Goal: Information Seeking & Learning: Check status

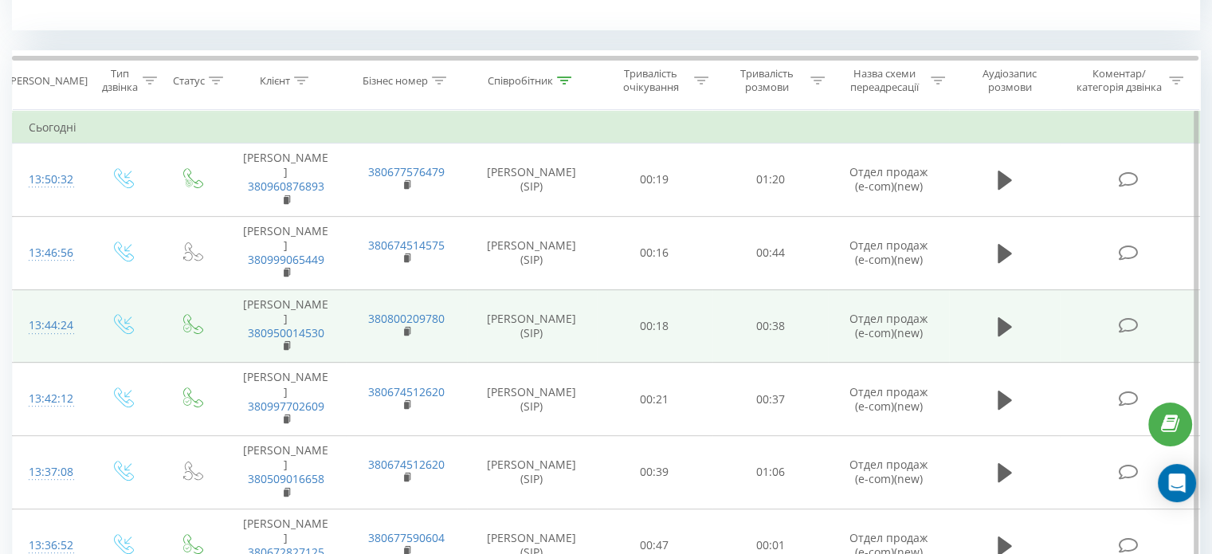
scroll to position [637, 0]
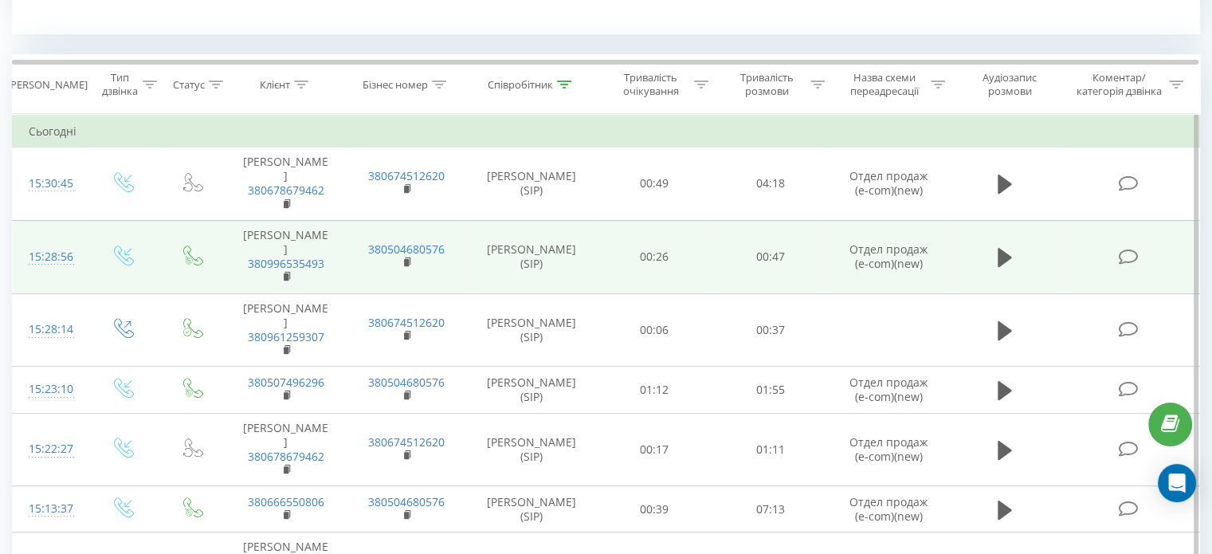
scroll to position [637, 0]
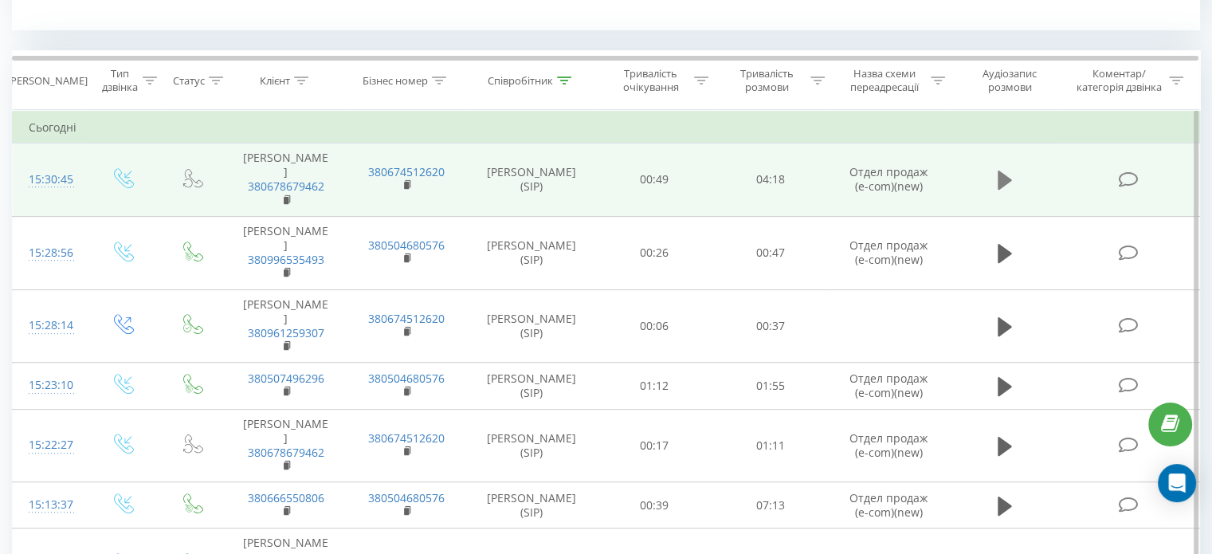
click at [1001, 178] on icon at bounding box center [1004, 179] width 14 height 19
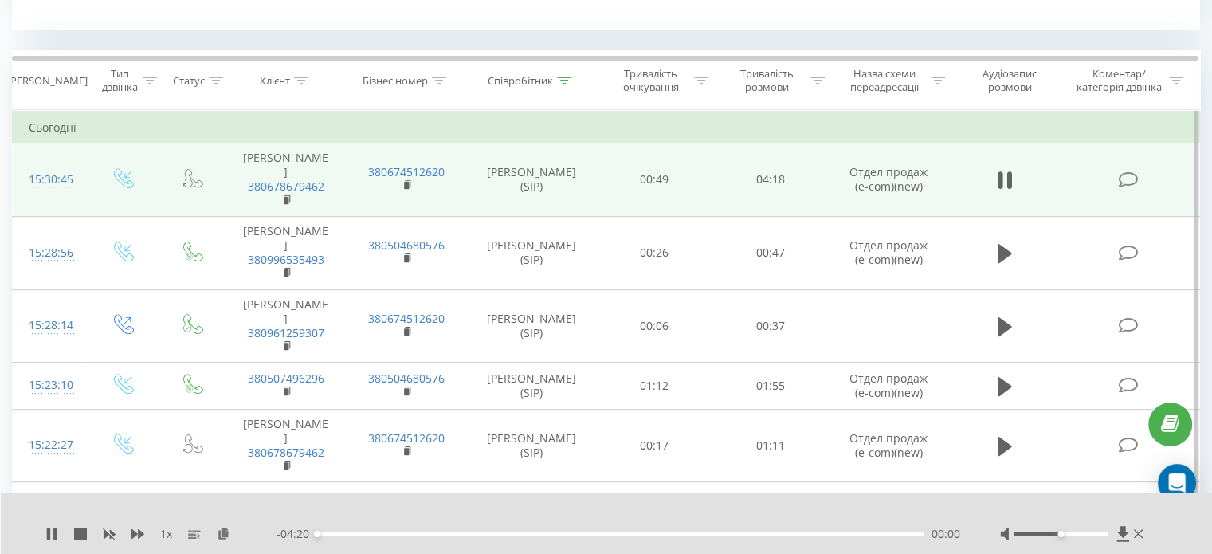
click at [771, 535] on div "00:00" at bounding box center [620, 533] width 606 height 5
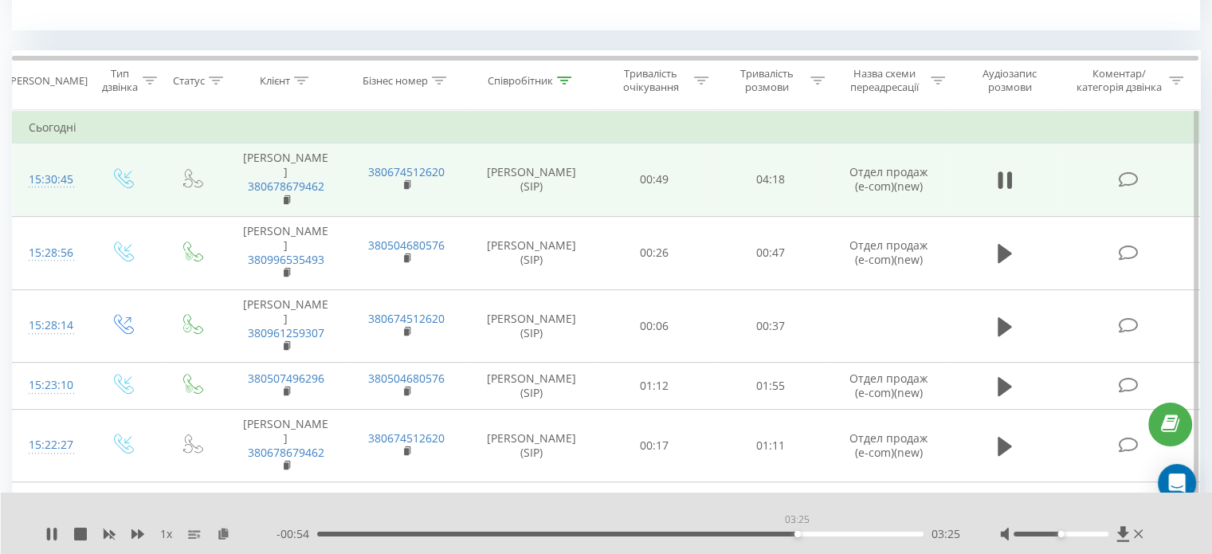
click at [797, 532] on div "03:25" at bounding box center [620, 533] width 606 height 5
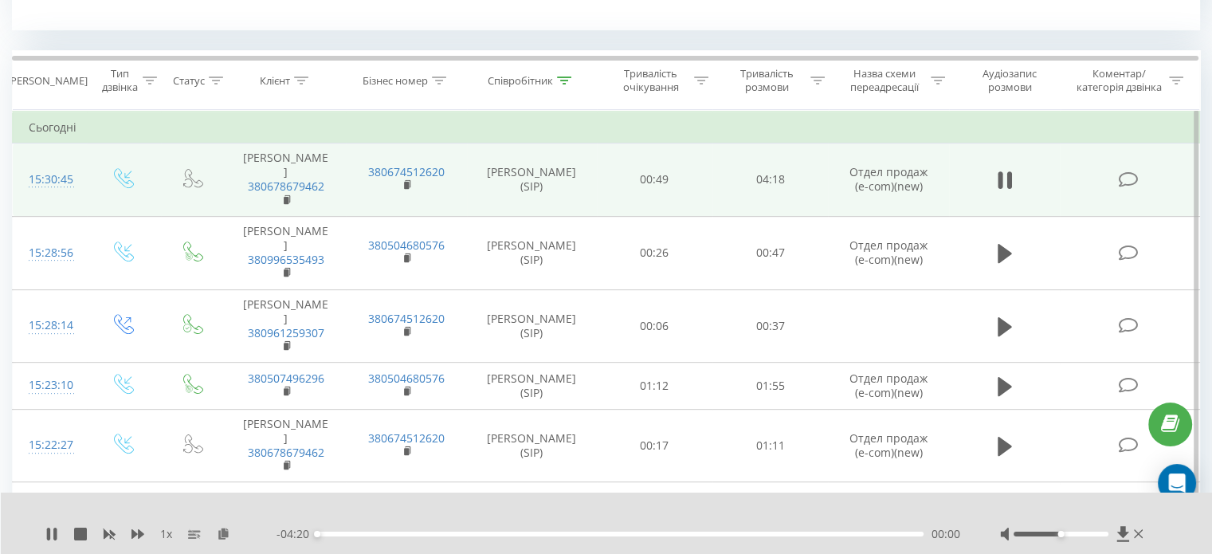
click at [845, 536] on div "- 04:20 00:00 00:00" at bounding box center [618, 534] width 684 height 16
click at [786, 533] on div "00:00" at bounding box center [620, 533] width 606 height 5
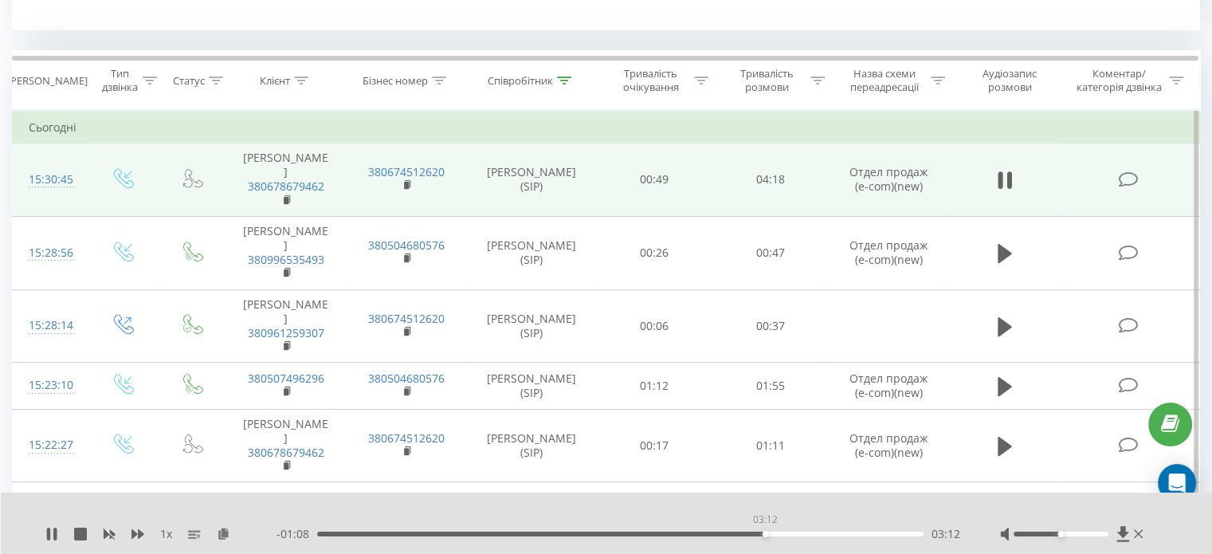
click at [763, 533] on div "03:12" at bounding box center [620, 533] width 606 height 5
click at [847, 535] on div "03:47" at bounding box center [620, 533] width 606 height 5
drag, startPoint x: 45, startPoint y: 535, endPoint x: 61, endPoint y: 528, distance: 17.2
click at [46, 535] on icon at bounding box center [51, 533] width 13 height 13
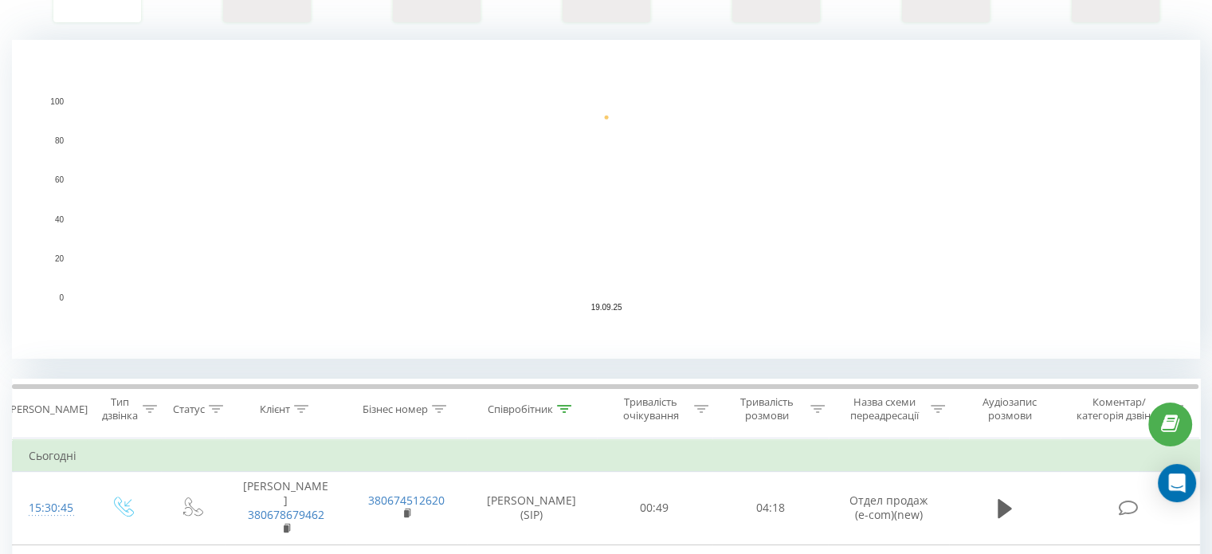
scroll to position [319, 0]
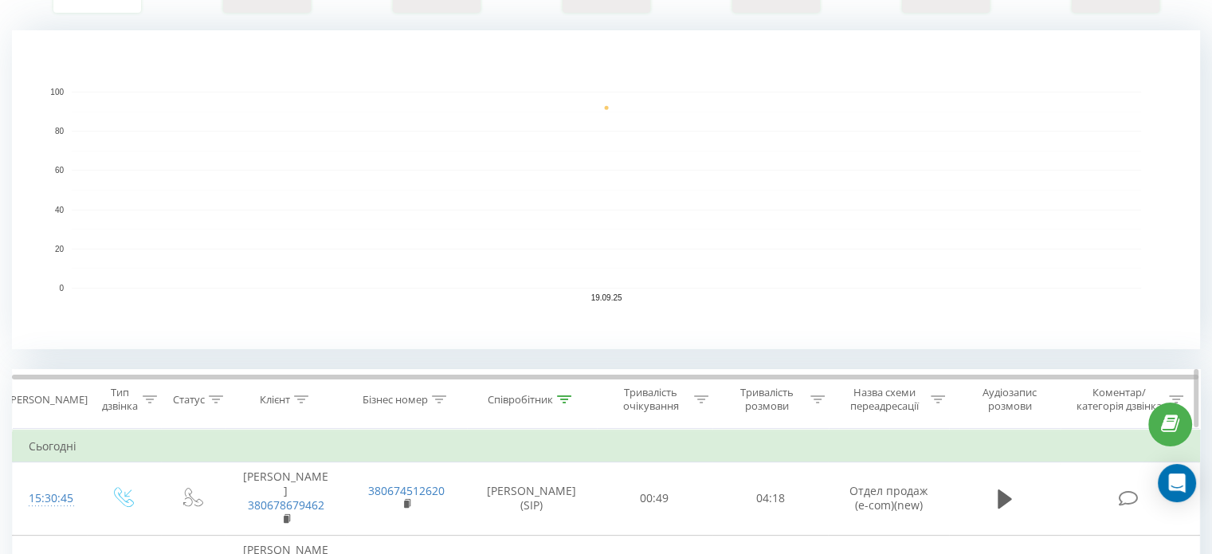
click at [560, 393] on div at bounding box center [564, 400] width 14 height 14
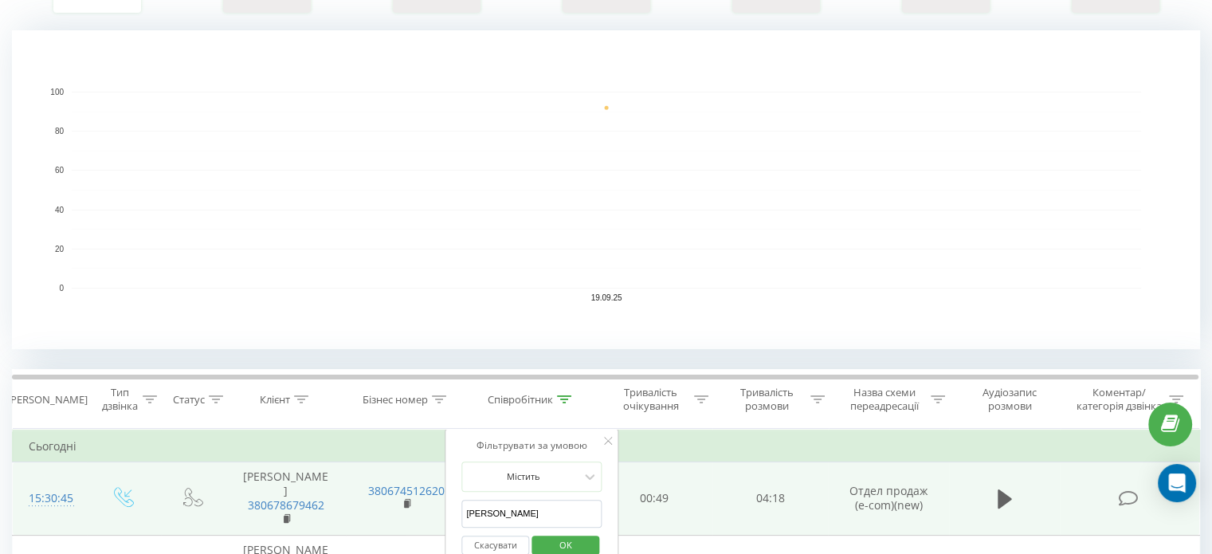
drag, startPoint x: 513, startPoint y: 508, endPoint x: 420, endPoint y: 499, distance: 93.7
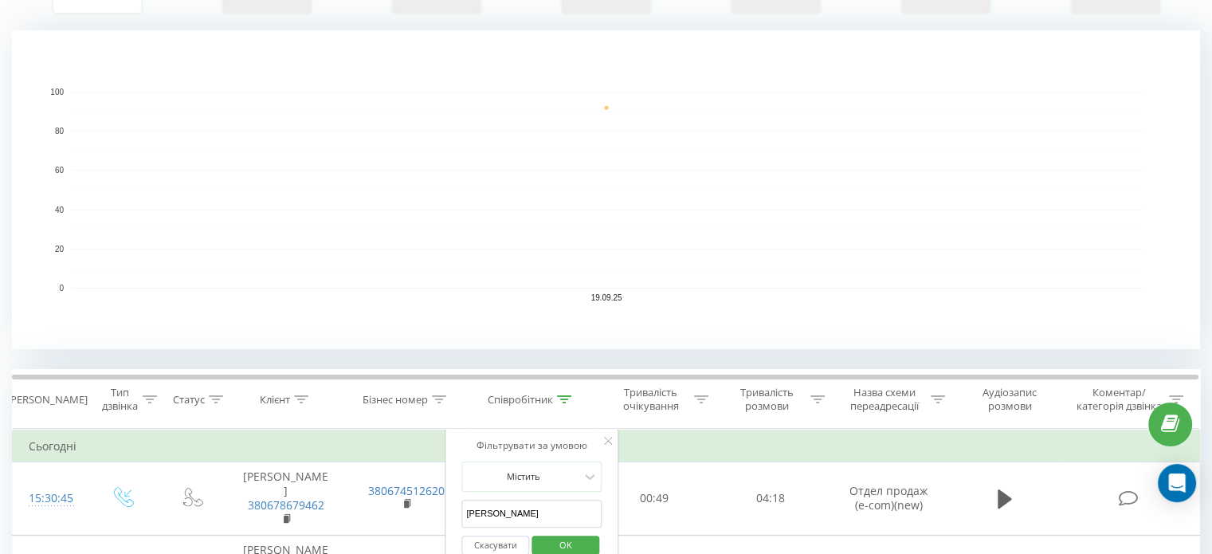
click at [558, 544] on span "OK" at bounding box center [565, 544] width 45 height 25
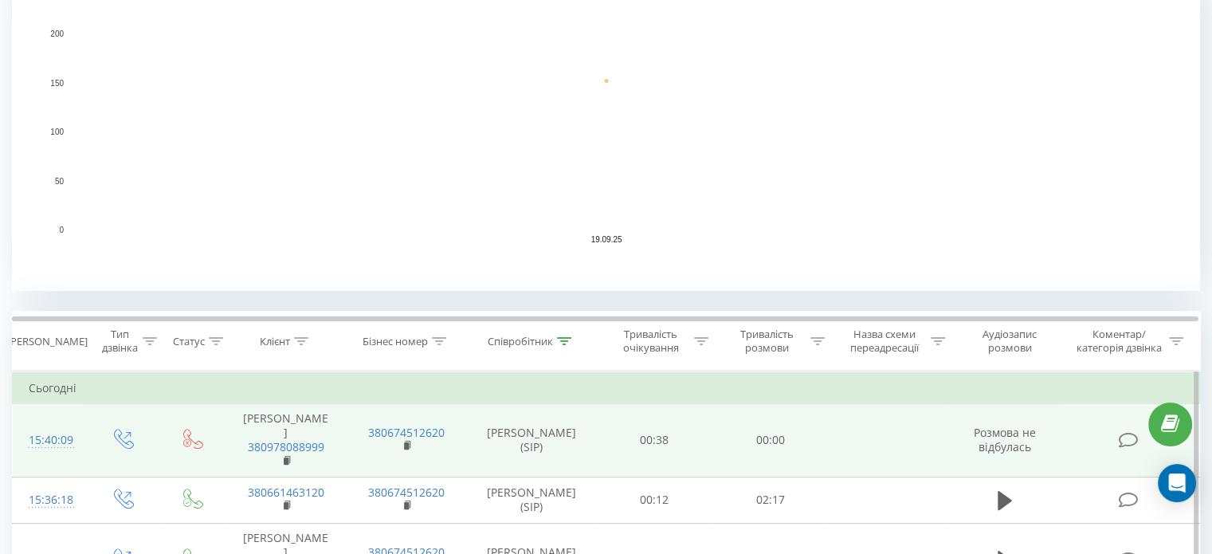
scroll to position [398, 0]
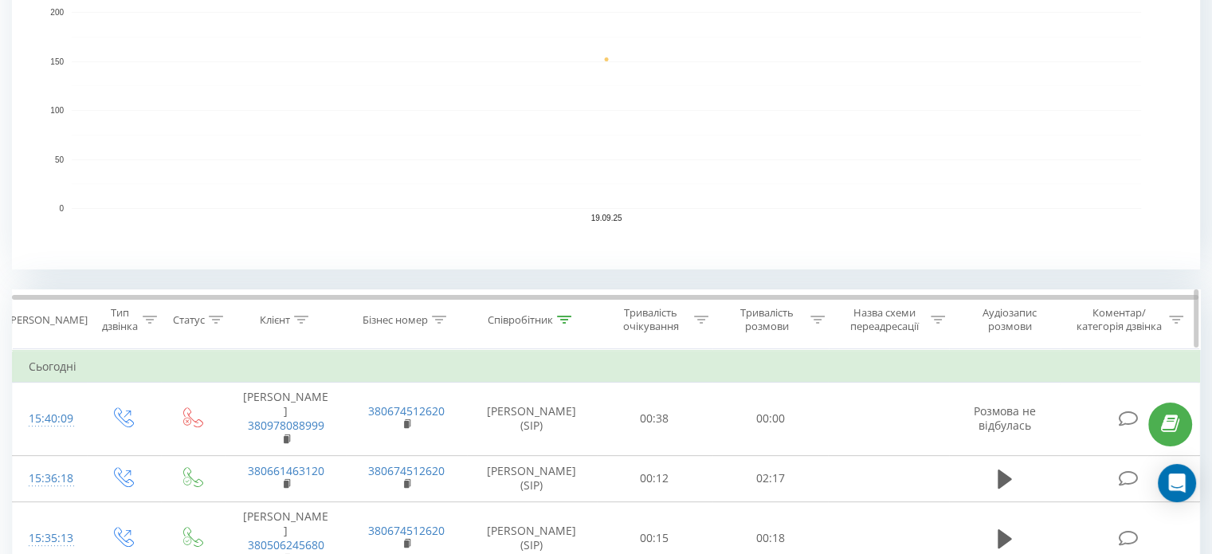
click at [561, 323] on div at bounding box center [564, 320] width 14 height 14
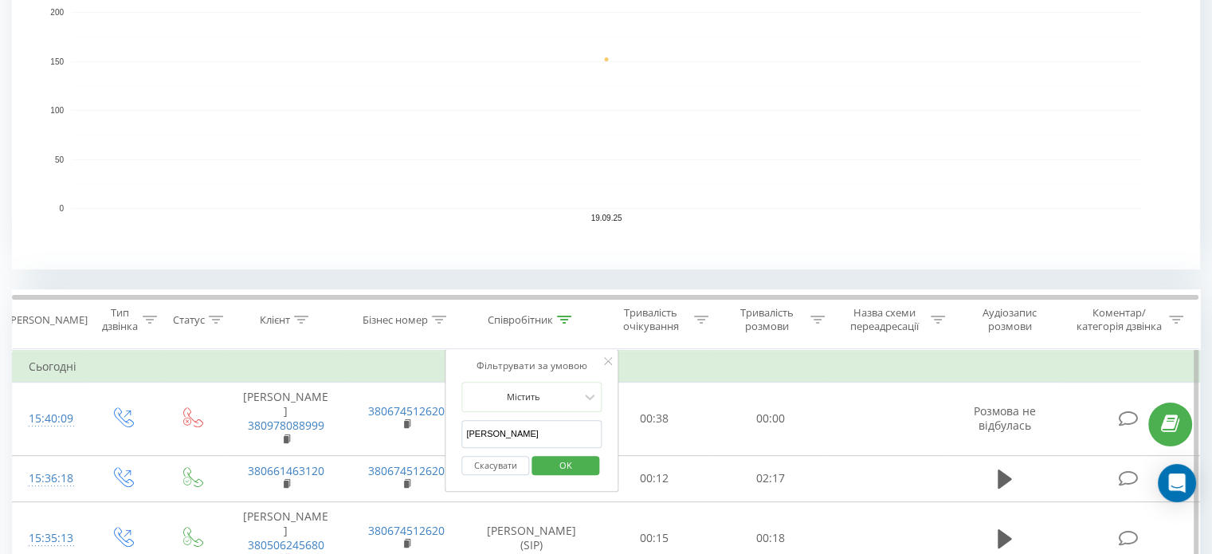
drag, startPoint x: 533, startPoint y: 433, endPoint x: 458, endPoint y: 435, distance: 74.9
click at [458, 435] on div "Фільтрувати за умовою Містить ковалевська Скасувати OK" at bounding box center [532, 420] width 174 height 143
type input "фараджева"
click at [555, 460] on span "OK" at bounding box center [565, 465] width 45 height 25
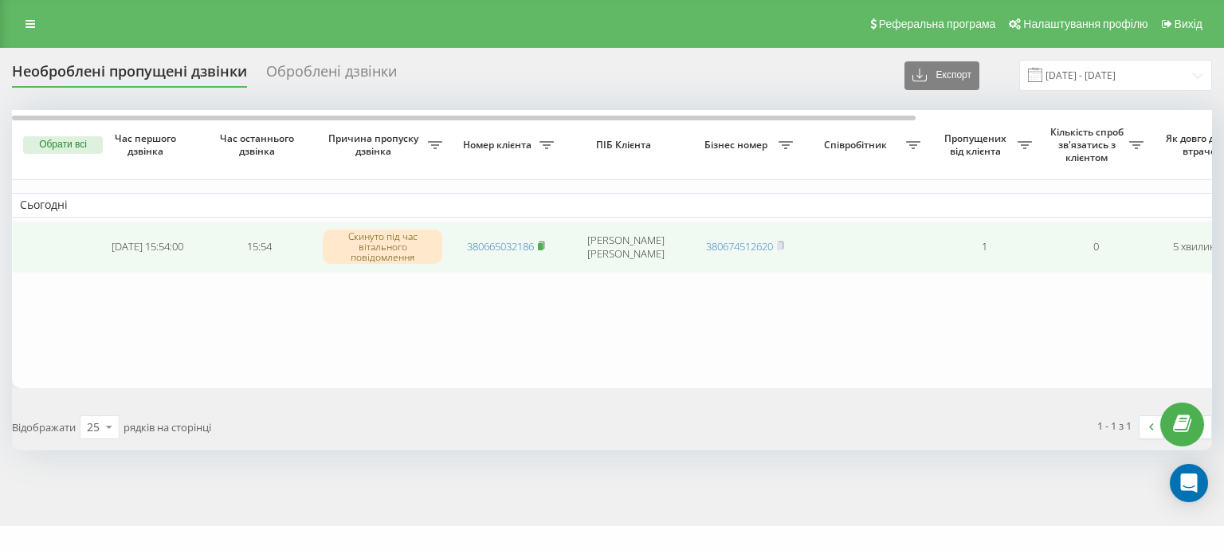
click at [543, 244] on rect at bounding box center [540, 246] width 5 height 7
